Goal: Task Accomplishment & Management: Manage account settings

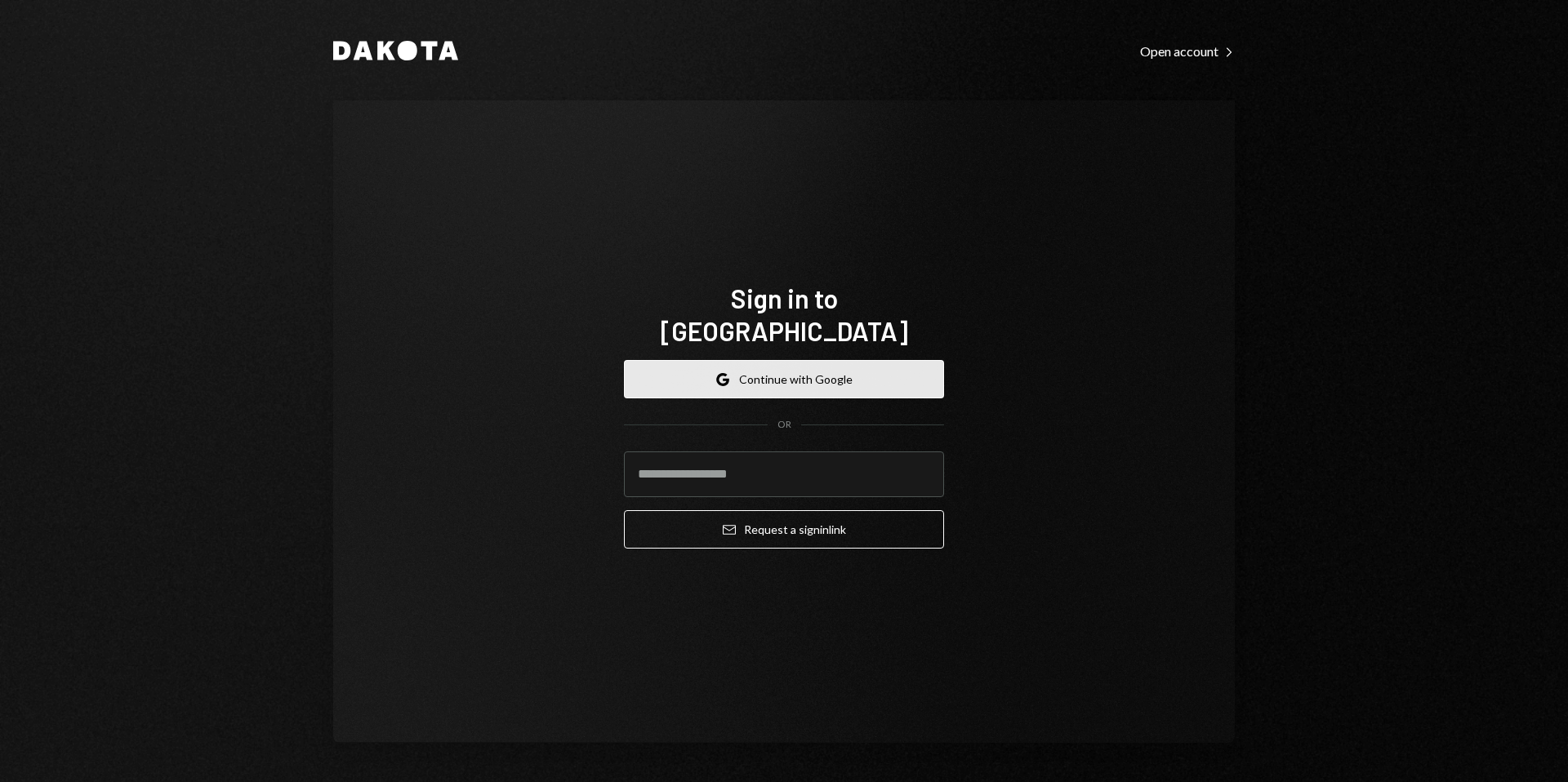
click at [786, 368] on button "Google Continue with Google" at bounding box center [784, 379] width 320 height 38
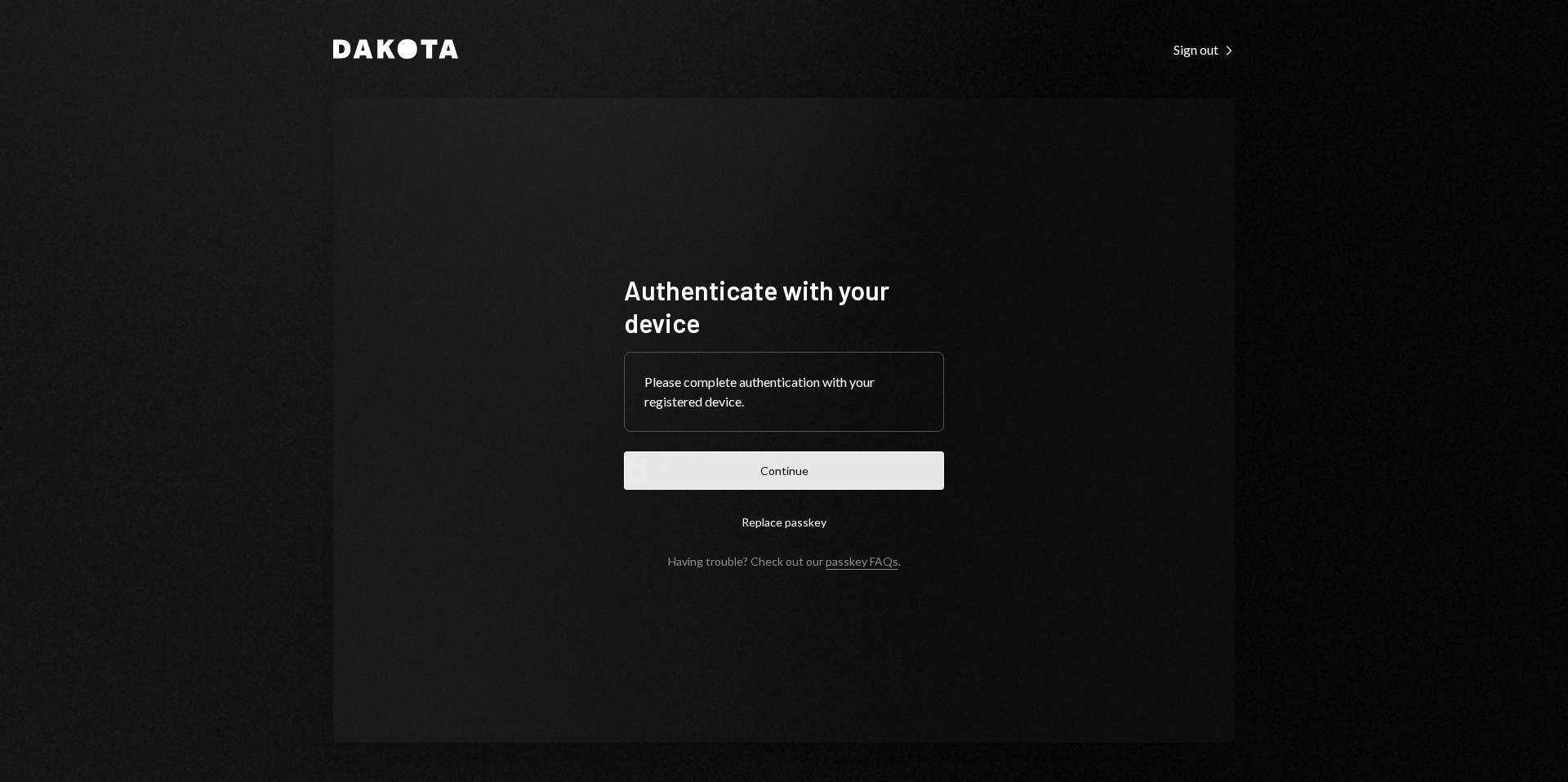
click at [793, 470] on button "Continue" at bounding box center [784, 470] width 320 height 38
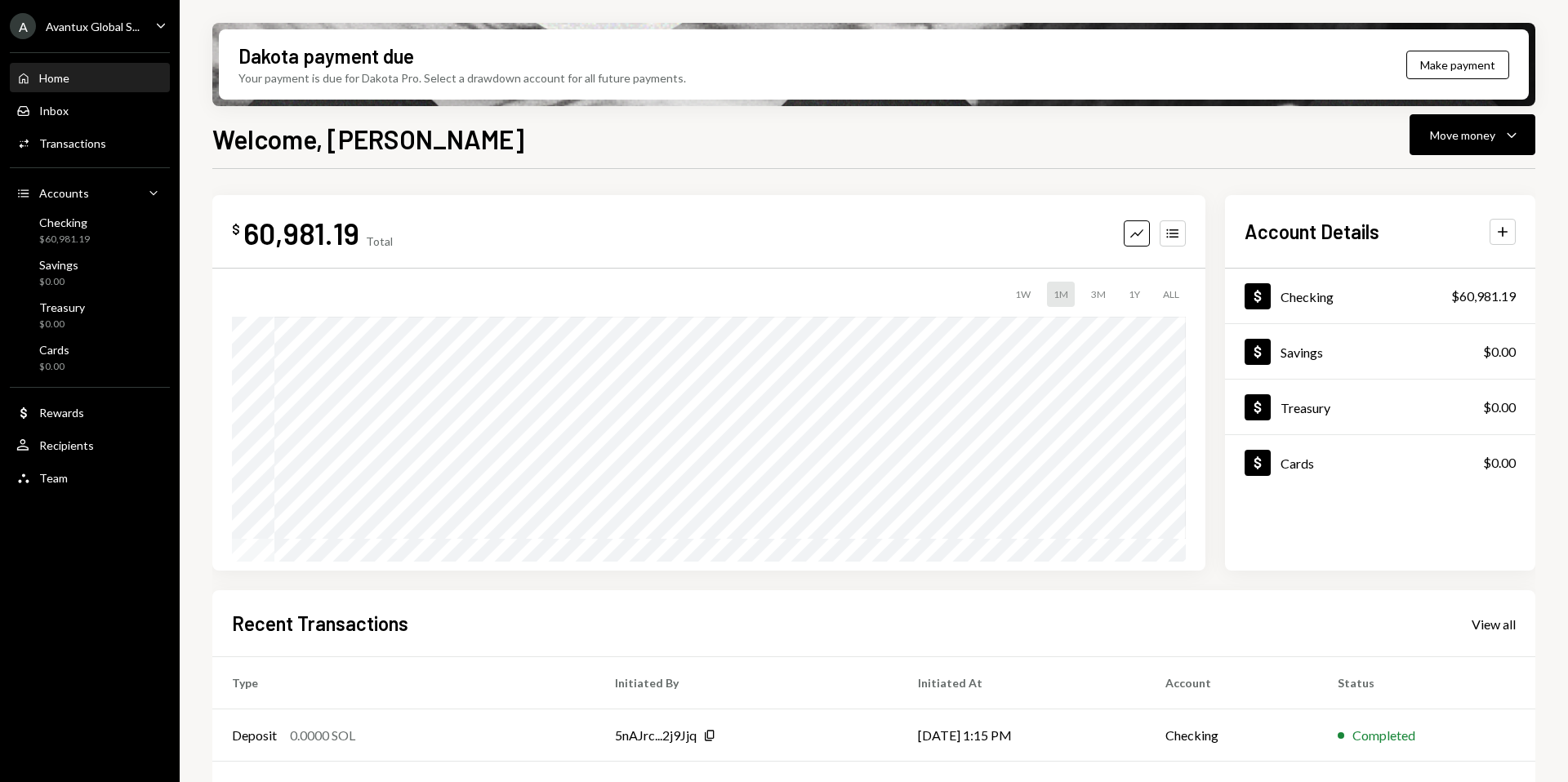
click at [88, 38] on div "A Avantux Global S..." at bounding box center [74, 26] width 130 height 26
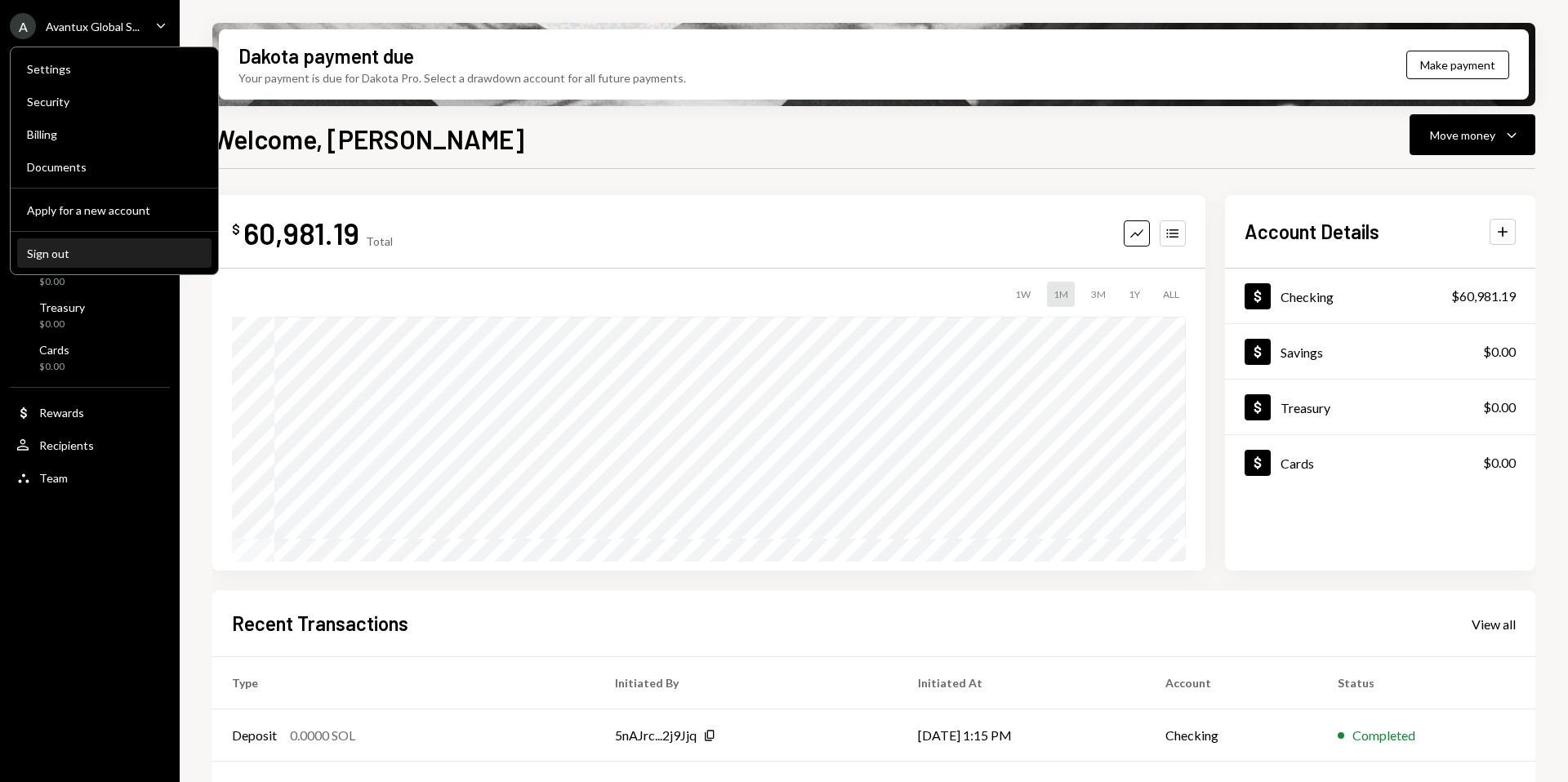
click at [67, 264] on button "Sign out" at bounding box center [114, 254] width 195 height 29
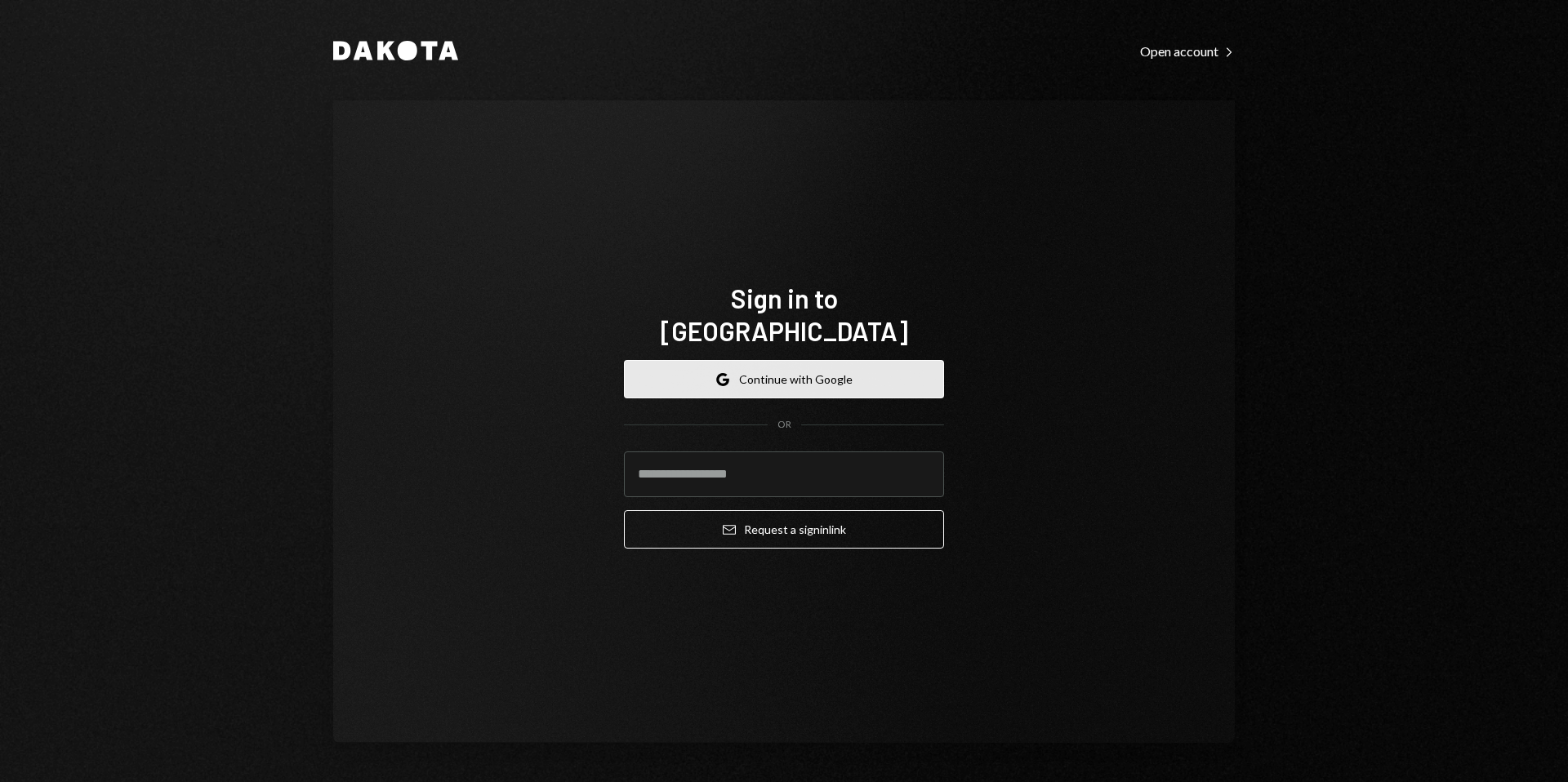
click at [774, 360] on button "Google Continue with Google" at bounding box center [784, 379] width 320 height 38
